Goal: Check status: Check status

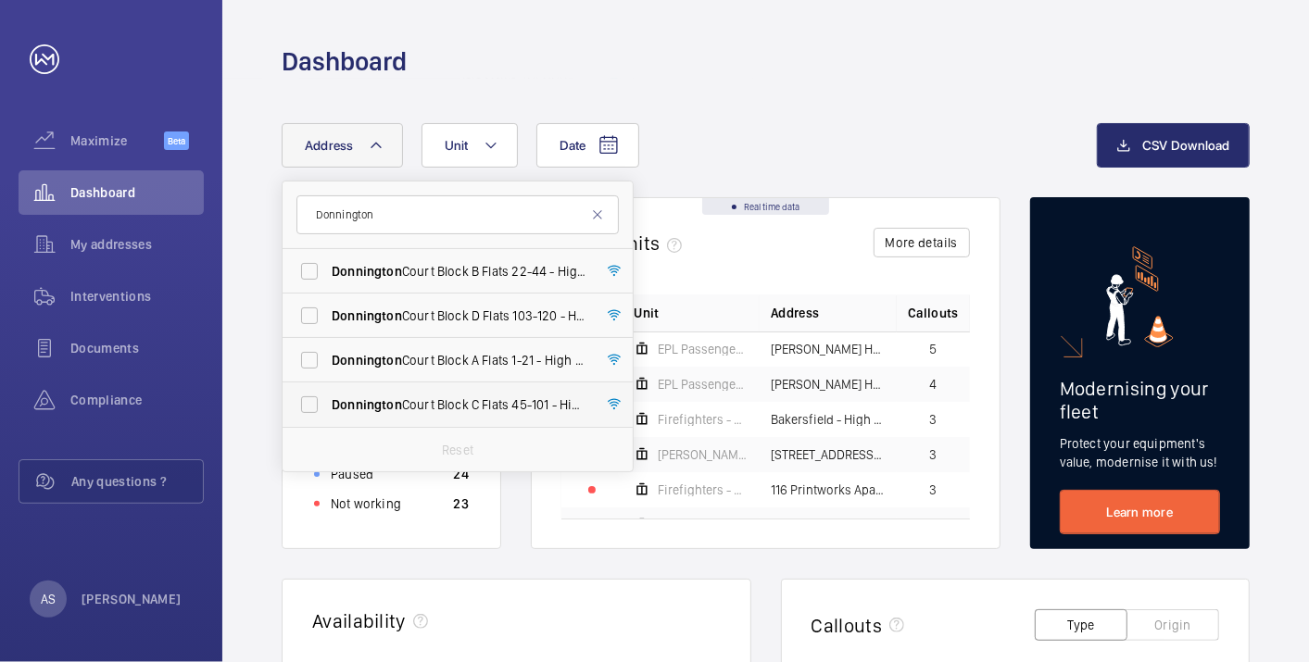
type input "Donnington"
click at [510, 412] on span "[GEOGRAPHIC_DATA] C Flats [STREET_ADDRESS]" at bounding box center [459, 405] width 255 height 19
click at [328, 412] on input "[GEOGRAPHIC_DATA] C Flats [STREET_ADDRESS]" at bounding box center [309, 404] width 37 height 37
checkbox input "true"
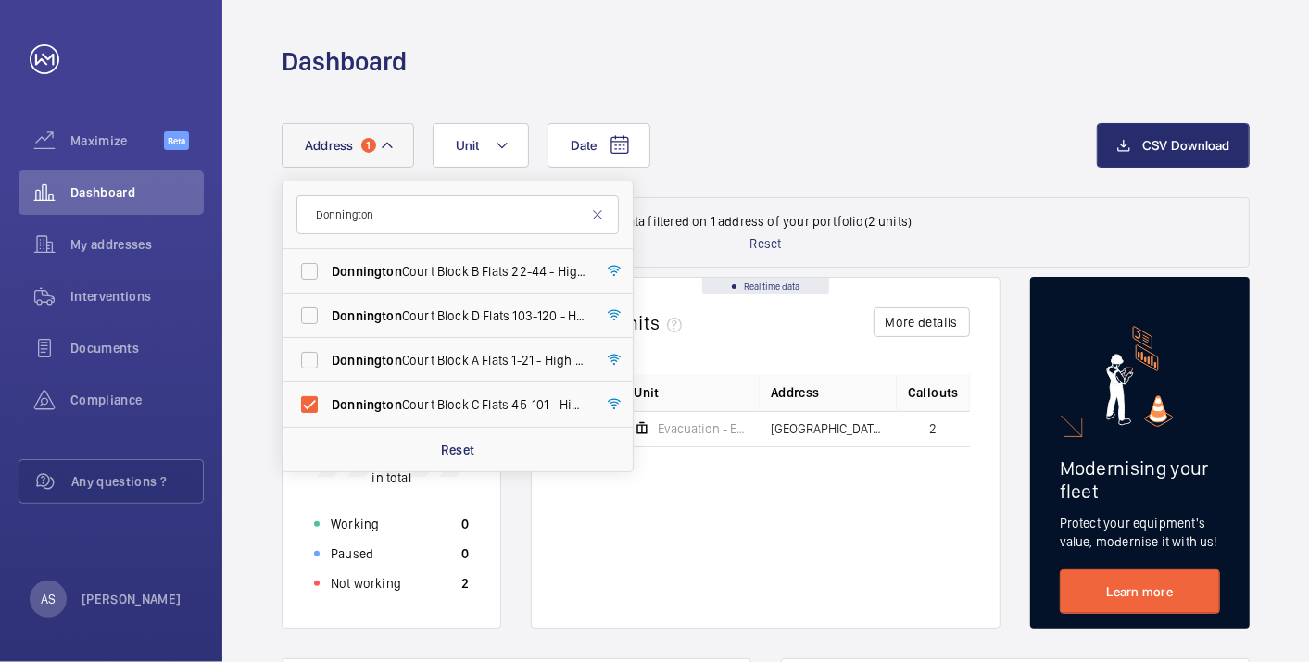
drag, startPoint x: 868, startPoint y: 117, endPoint x: 861, endPoint y: 124, distance: 9.8
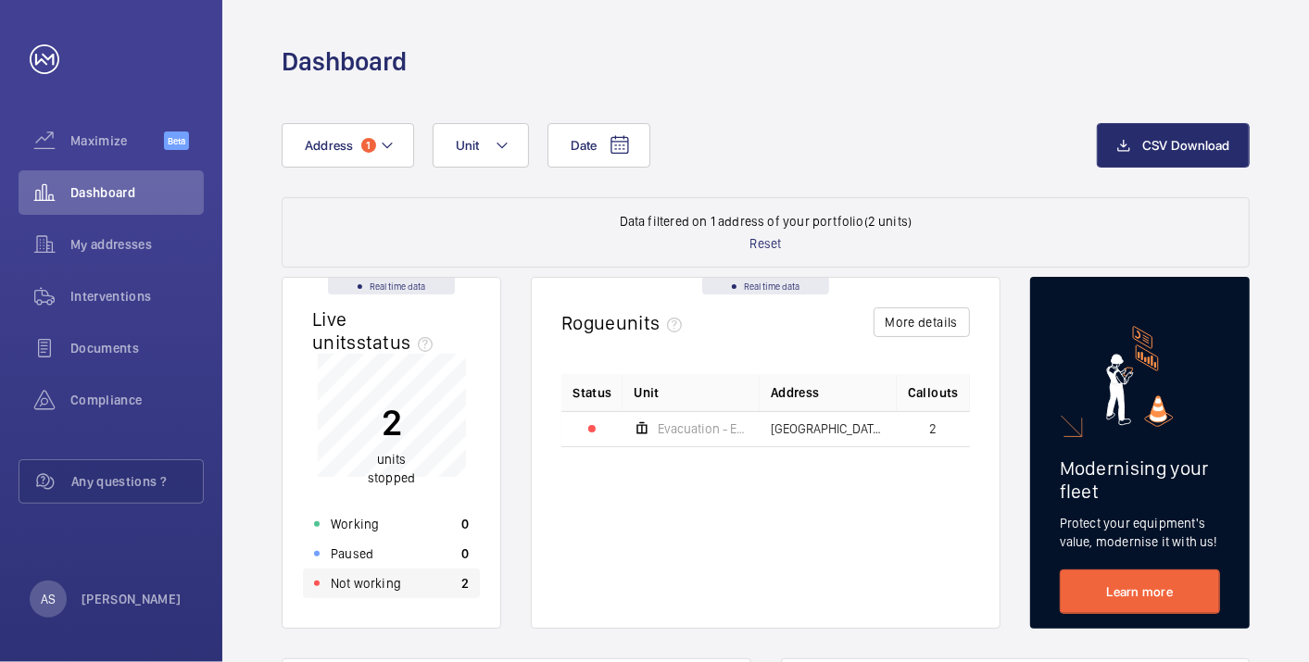
click at [434, 590] on div "Not working 2" at bounding box center [391, 584] width 177 height 30
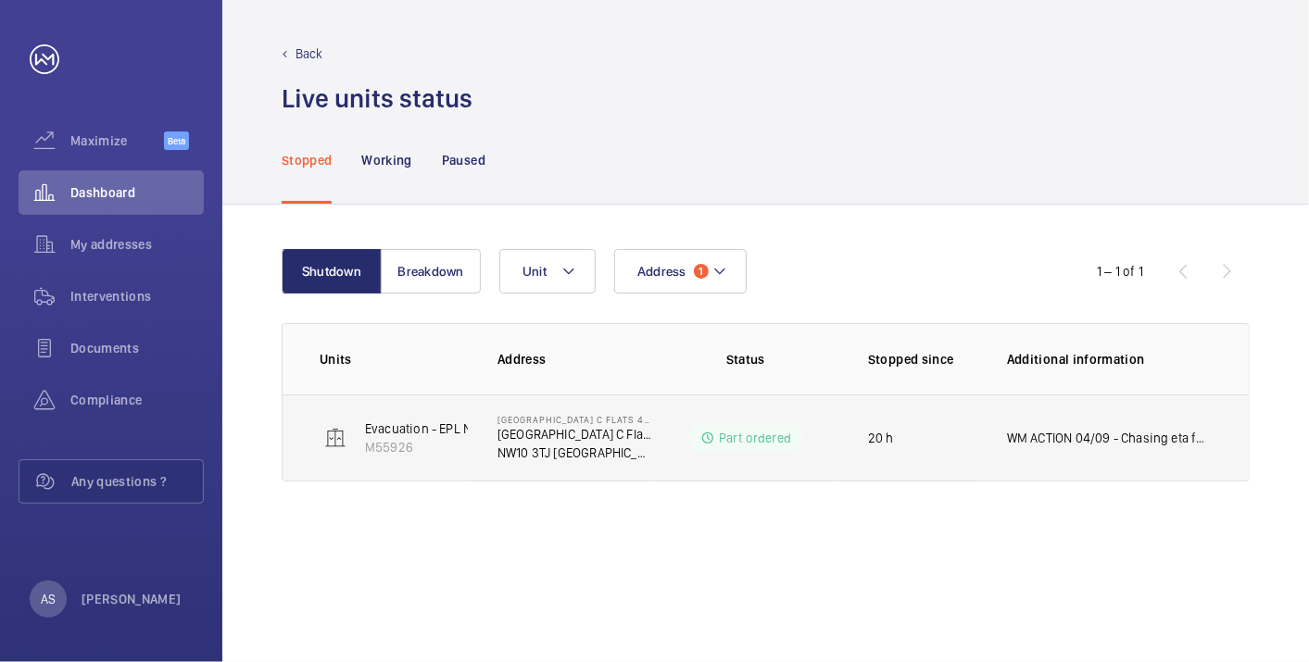
click at [1047, 434] on p "WM ACTION 04/09 - Chasing eta for new drive unit 03/09 - Drive lost in transit" at bounding box center [1109, 438] width 205 height 19
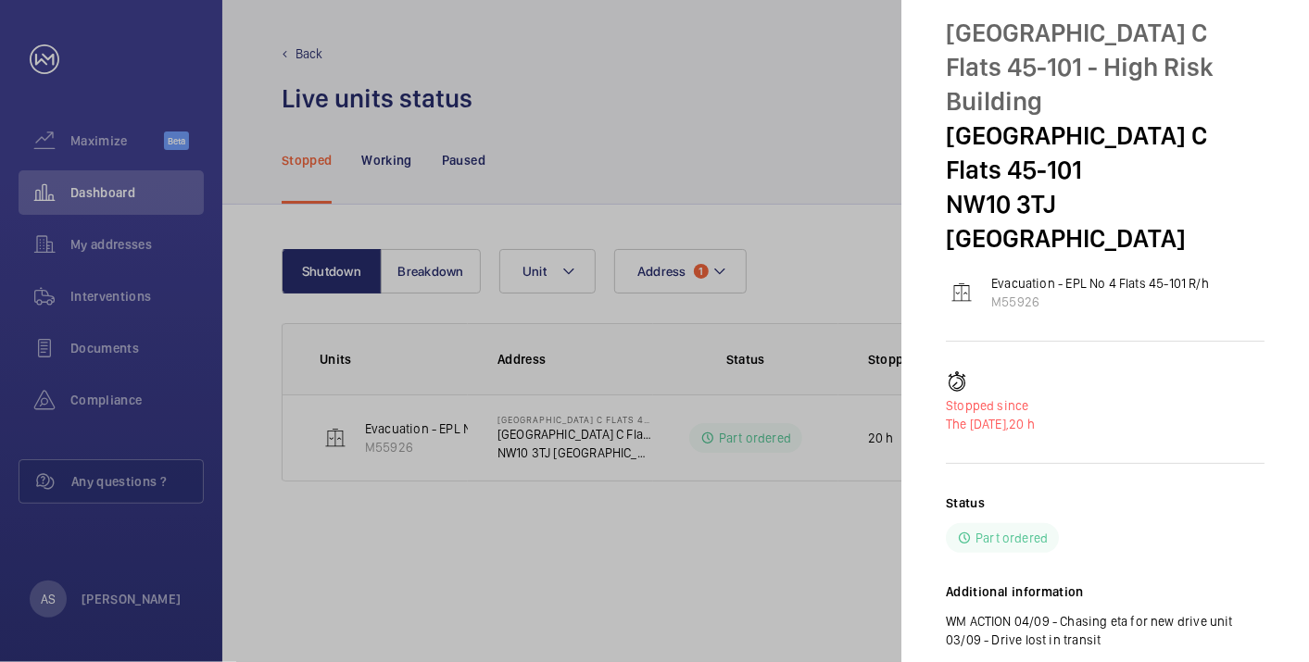
scroll to position [82, 0]
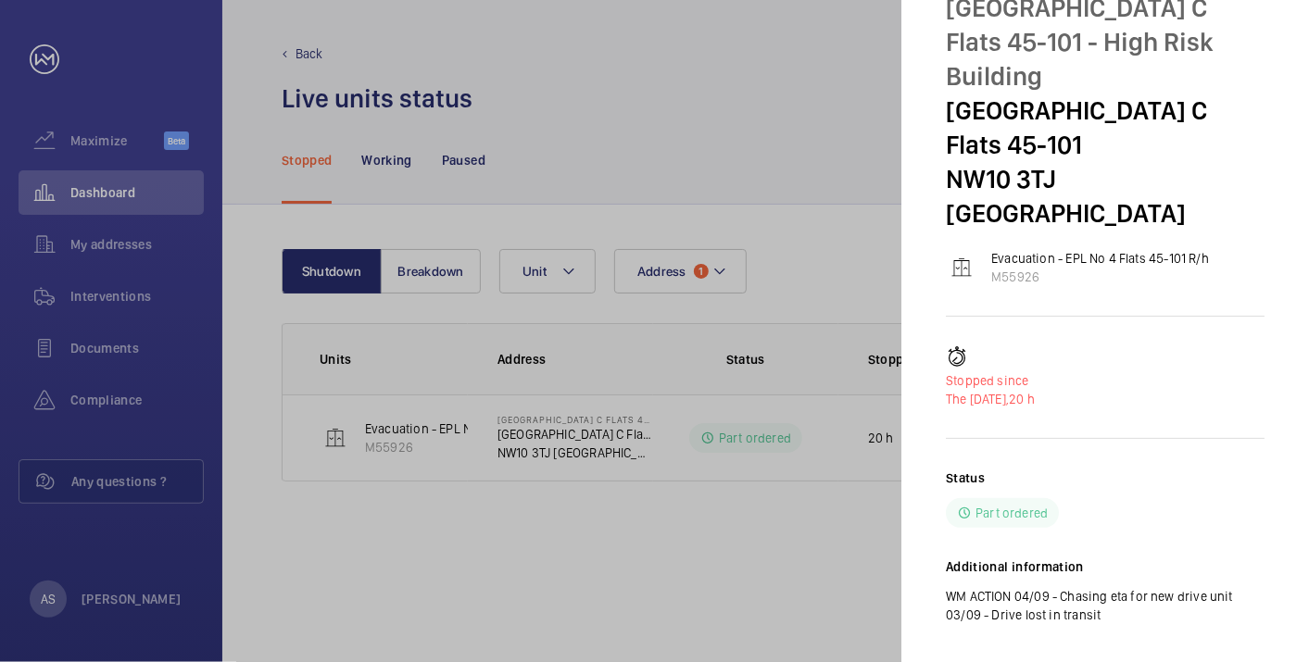
click at [463, 555] on div at bounding box center [654, 331] width 1309 height 662
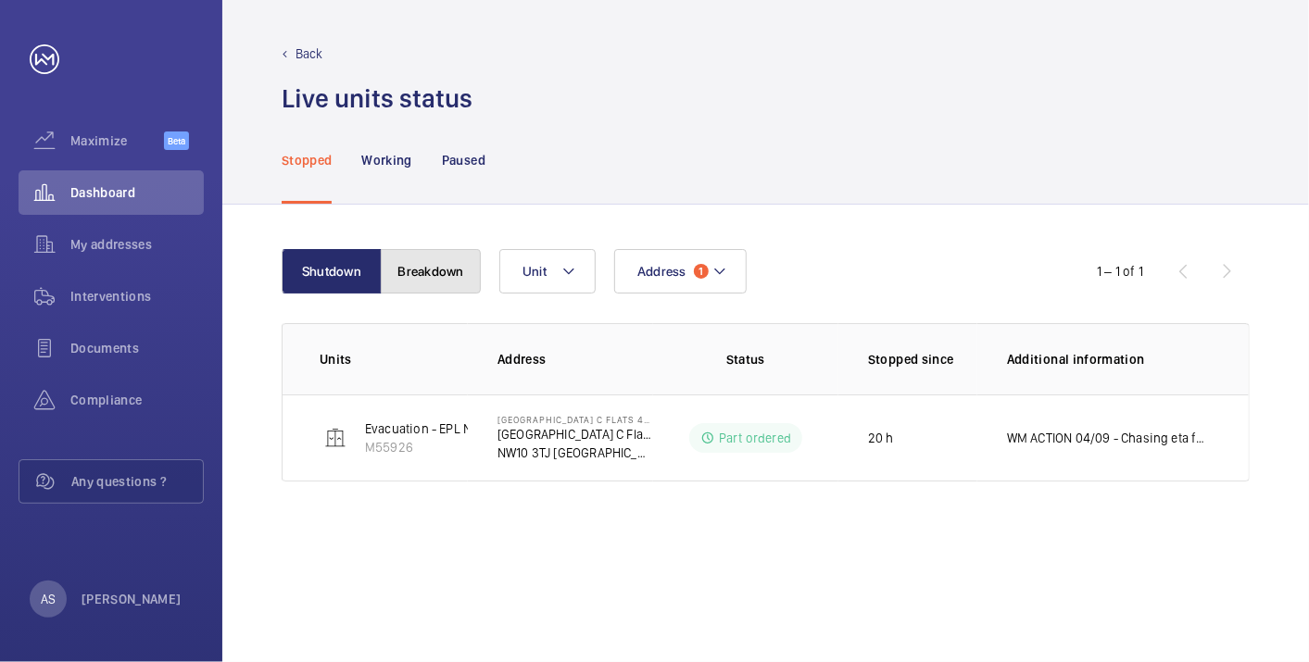
drag, startPoint x: 439, startPoint y: 265, endPoint x: 456, endPoint y: 291, distance: 30.8
click at [440, 269] on button "Breakdown" at bounding box center [431, 271] width 100 height 44
